Goal: Information Seeking & Learning: Learn about a topic

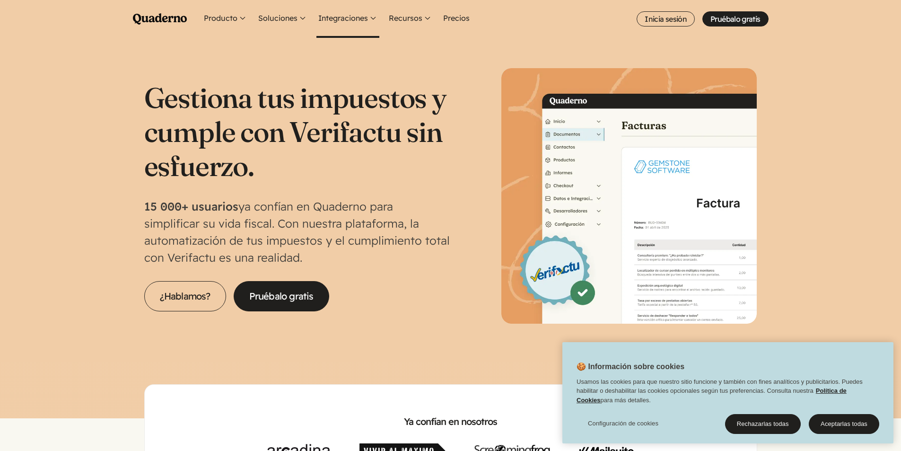
click at [344, 17] on button "Integraciones" at bounding box center [347, 19] width 63 height 38
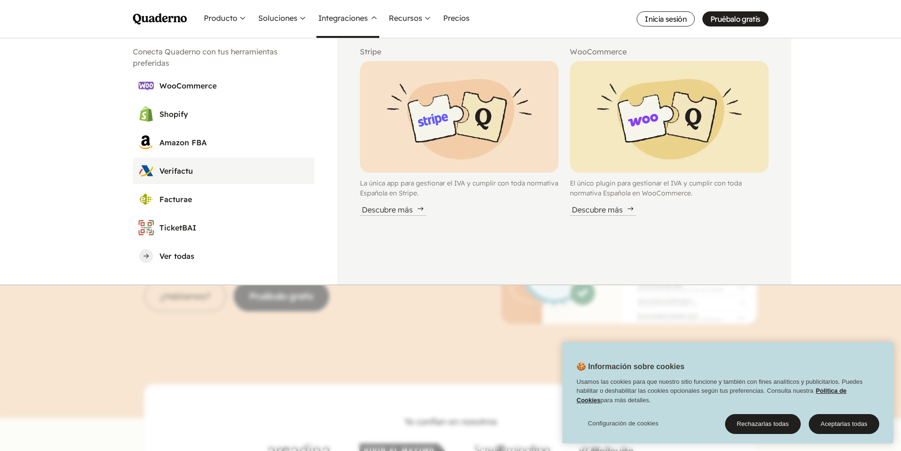
click at [169, 173] on h3 "Verifactu" at bounding box center [233, 170] width 149 height 11
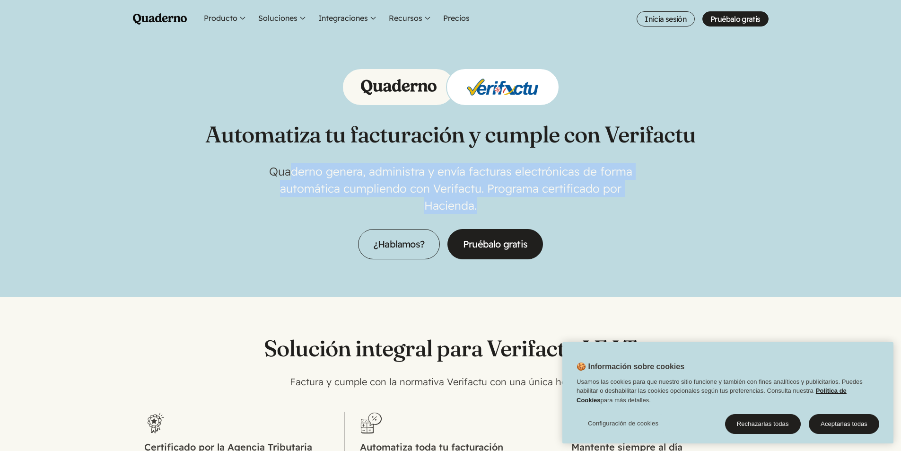
drag, startPoint x: 371, startPoint y: 181, endPoint x: 550, endPoint y: 202, distance: 180.0
click at [550, 202] on p "Quaderno genera, administra y envía facturas electrónicas de forma automática c…" at bounding box center [451, 188] width 378 height 51
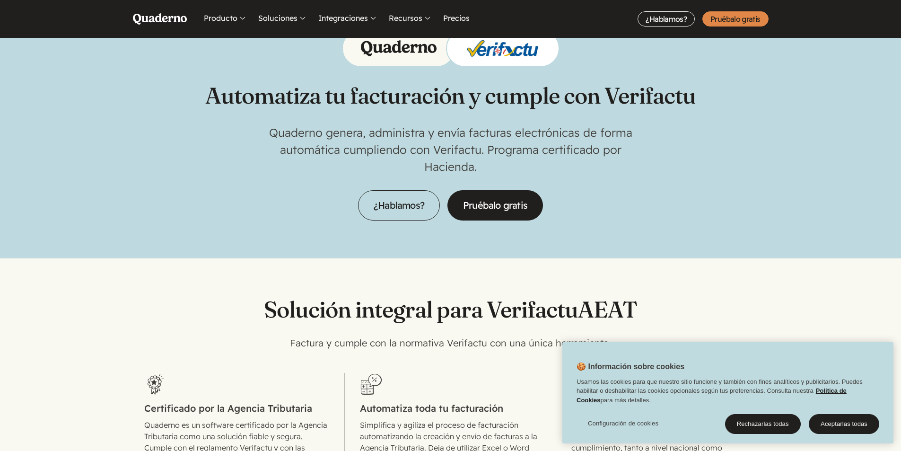
scroll to position [95, 0]
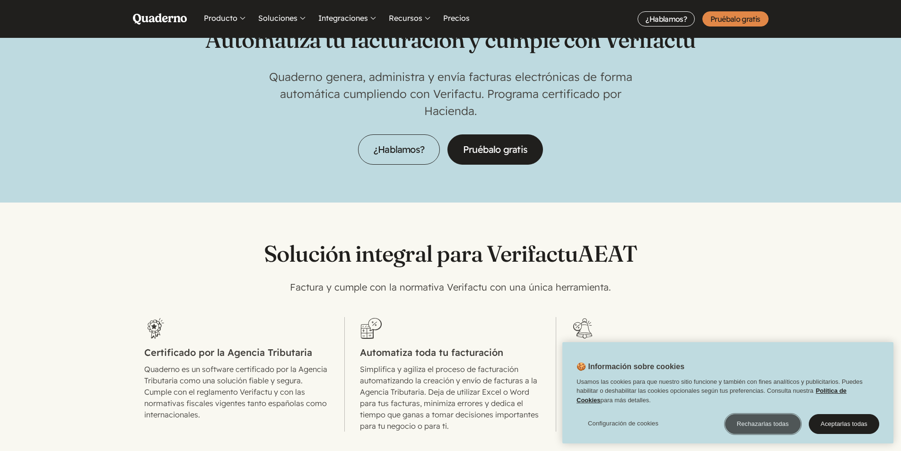
click at [768, 423] on button "Rechazarlas todas" at bounding box center [763, 424] width 76 height 20
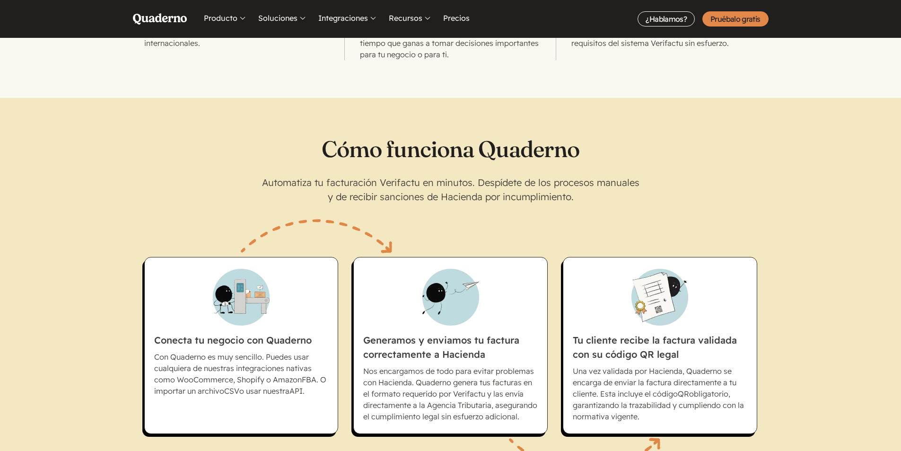
scroll to position [568, 0]
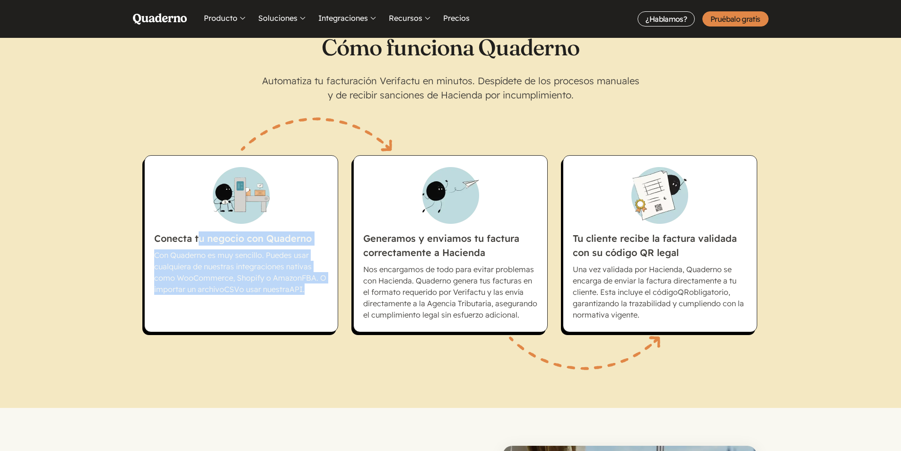
drag, startPoint x: 196, startPoint y: 238, endPoint x: 319, endPoint y: 294, distance: 134.6
click at [319, 294] on li "Conecta tu negocio con Quaderno Con Quaderno es muy sencillo. Puedes usar cualq…" at bounding box center [241, 243] width 194 height 177
click at [319, 294] on p "Con Quaderno es muy sencillo. Puedes usar cualquiera de nuestras integraciones …" at bounding box center [241, 271] width 175 height 45
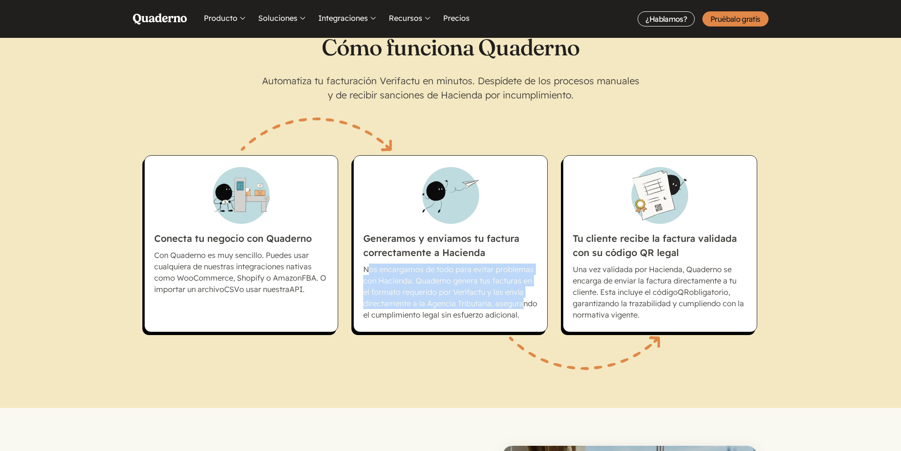
drag, startPoint x: 367, startPoint y: 267, endPoint x: 520, endPoint y: 308, distance: 159.2
click at [520, 308] on p "Nos encargamos de todo para evitar problemas con Hacienda. Quaderno genera tus …" at bounding box center [450, 291] width 175 height 57
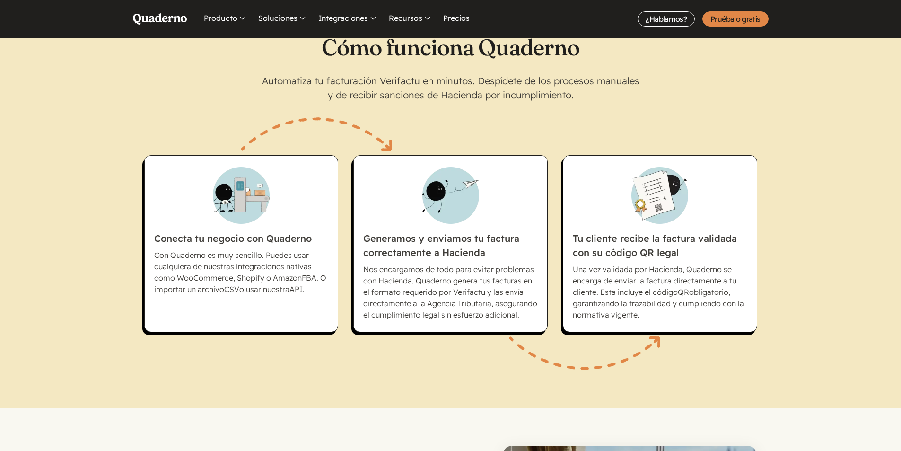
click at [590, 274] on p "Una vez validada por Hacienda, Quaderno se encarga de enviar la factura directa…" at bounding box center [660, 291] width 175 height 57
drag, startPoint x: 612, startPoint y: 274, endPoint x: 700, endPoint y: 310, distance: 94.8
click at [700, 310] on p "Una vez validada por Hacienda, Quaderno se encarga de enviar la factura directa…" at bounding box center [660, 291] width 175 height 57
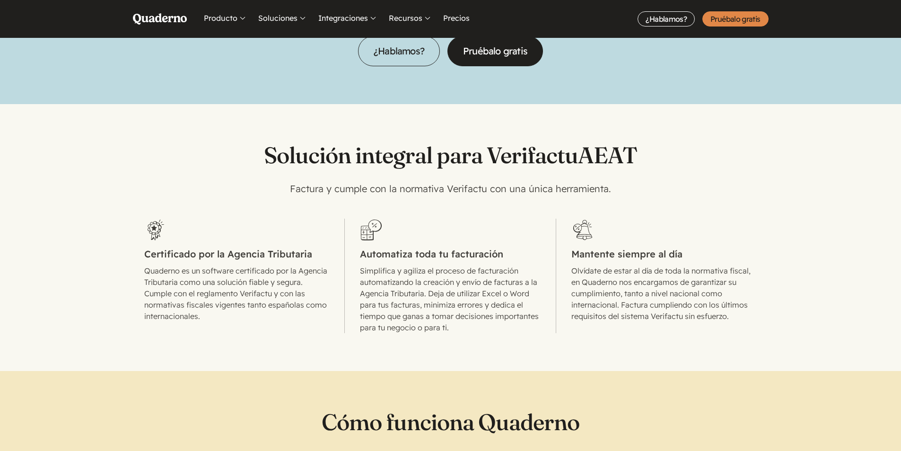
scroll to position [189, 0]
